Goal: Check status

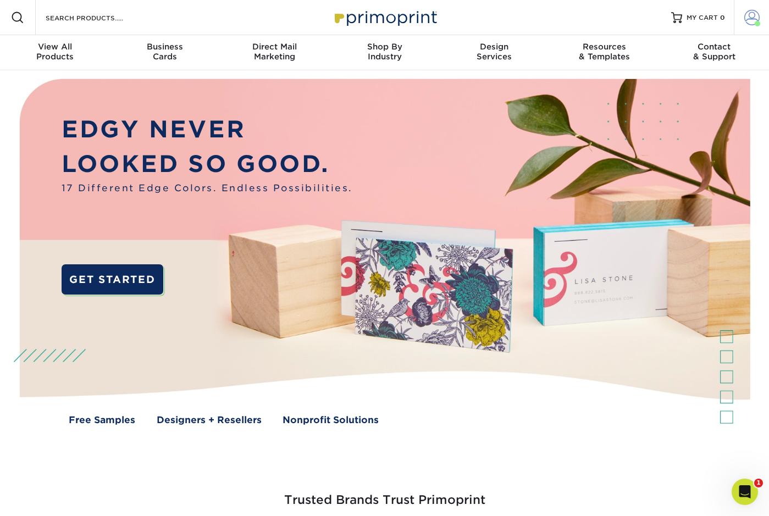
click at [752, 16] on span at bounding box center [751, 17] width 15 height 15
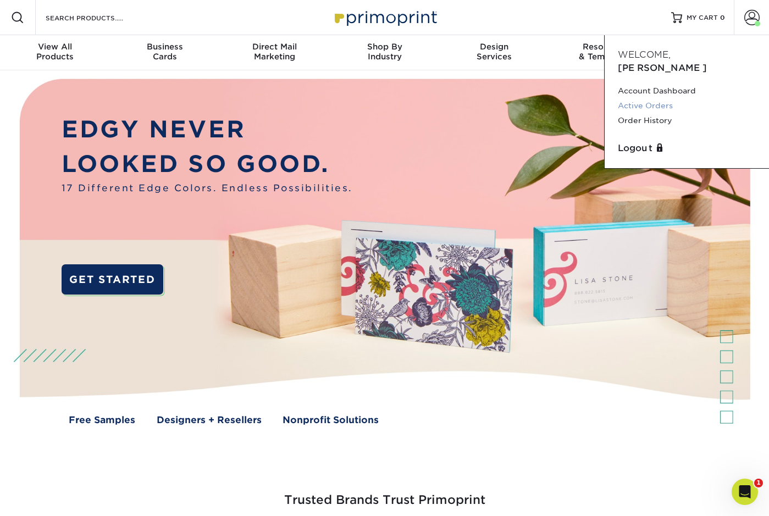
click at [656, 98] on link "Active Orders" at bounding box center [687, 105] width 138 height 15
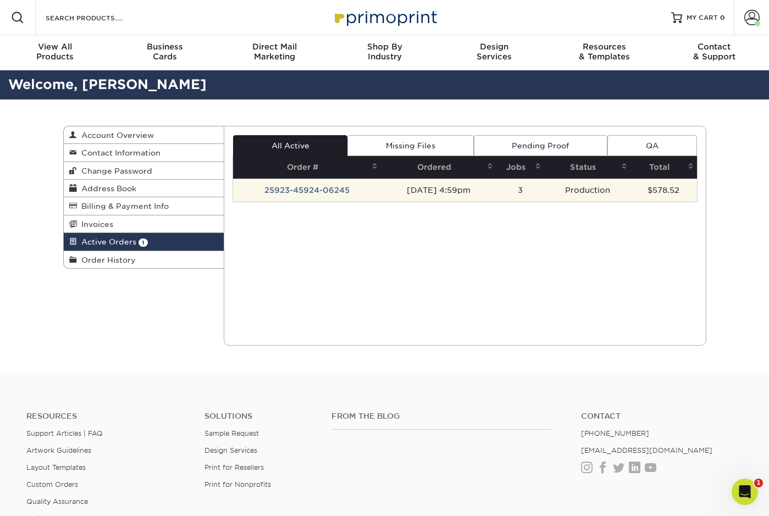
click at [496, 193] on td "[DATE] 4:59pm" at bounding box center [438, 190] width 115 height 23
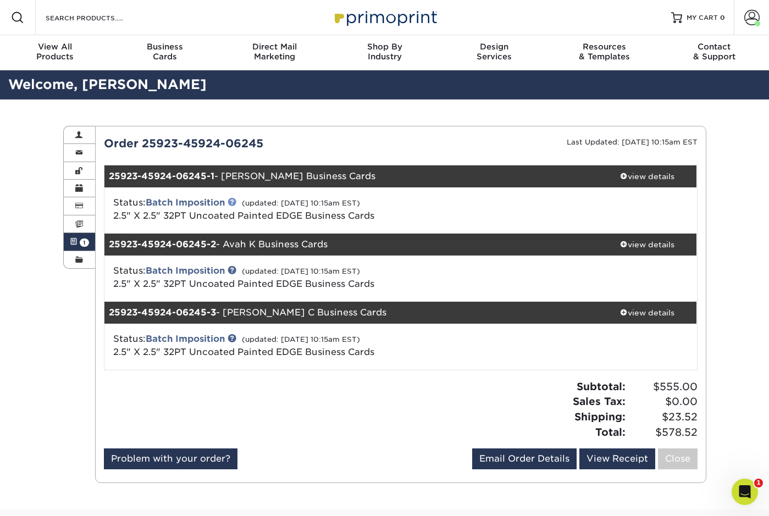
click at [235, 202] on link at bounding box center [232, 201] width 9 height 9
click at [187, 458] on link "Problem with your order?" at bounding box center [171, 458] width 134 height 21
drag, startPoint x: 276, startPoint y: 139, endPoint x: 142, endPoint y: 141, distance: 134.1
click at [142, 141] on div "Order 25923-45924-06245" at bounding box center [248, 143] width 305 height 16
copy div "25923-45924-06245"
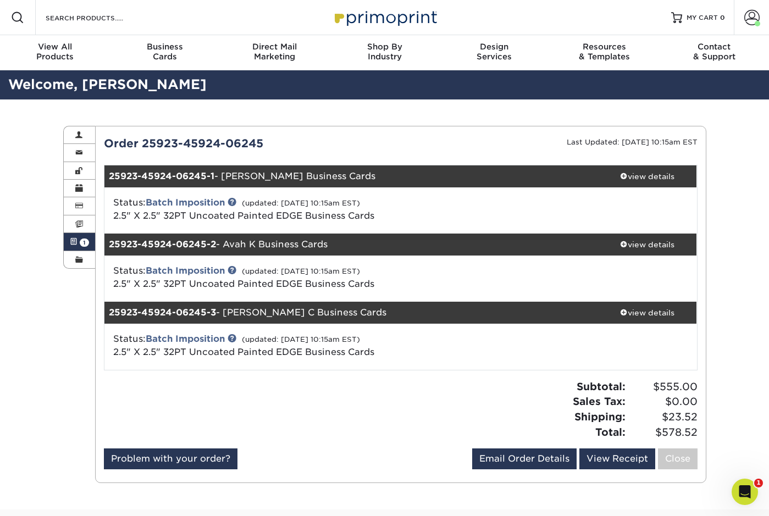
click at [23, 372] on div "Active Orders Account Overview Contact Information Change Password Address Book…" at bounding box center [384, 304] width 769 height 410
click at [85, 241] on span "1" at bounding box center [84, 243] width 9 height 8
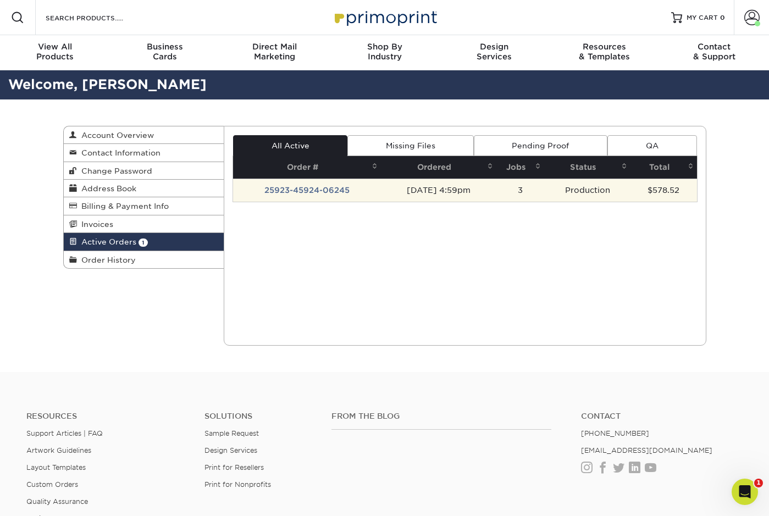
click at [323, 190] on td "25923-45924-06245" at bounding box center [307, 190] width 148 height 23
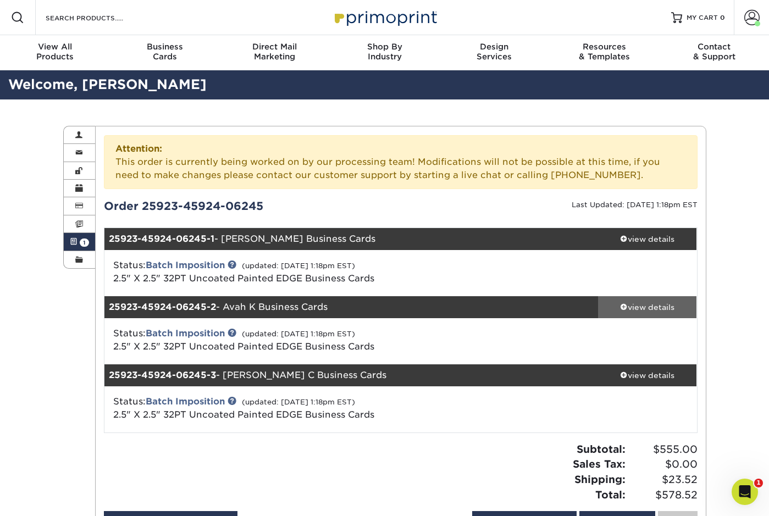
click at [622, 310] on div "view details" at bounding box center [647, 307] width 99 height 11
